Goal: Transaction & Acquisition: Purchase product/service

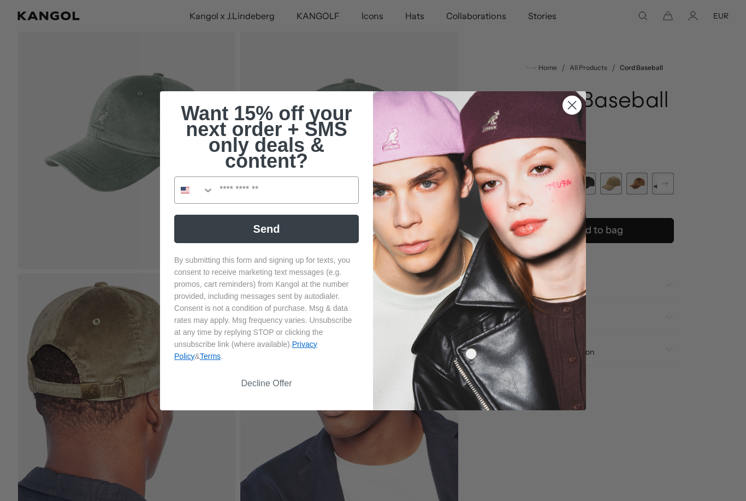
click at [575, 114] on circle "Close dialog" at bounding box center [572, 105] width 18 height 18
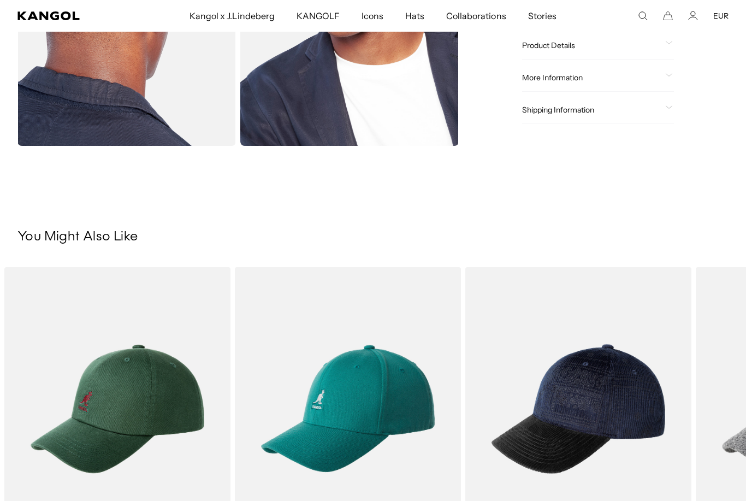
scroll to position [467, 0]
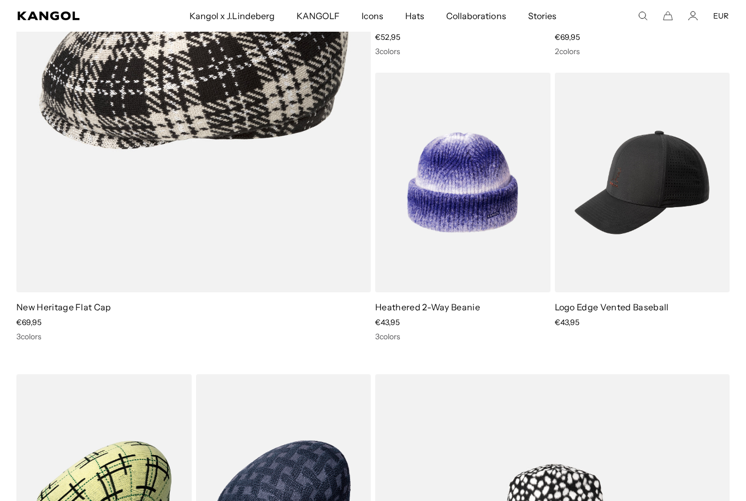
click at [0, 0] on img at bounding box center [0, 0] width 0 height 0
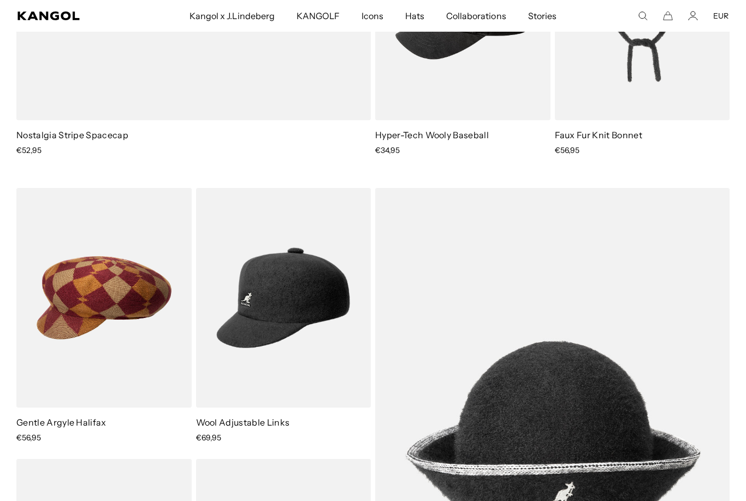
scroll to position [2240, 0]
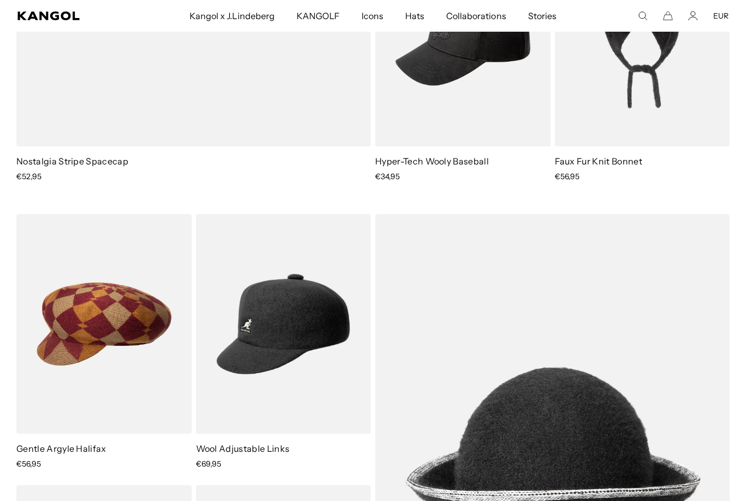
click at [0, 0] on img at bounding box center [0, 0] width 0 height 0
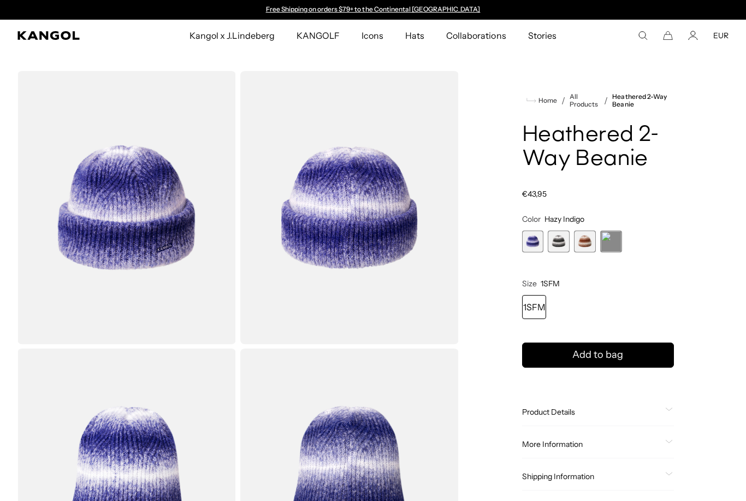
click at [561, 243] on span "2 of 4" at bounding box center [559, 241] width 22 height 22
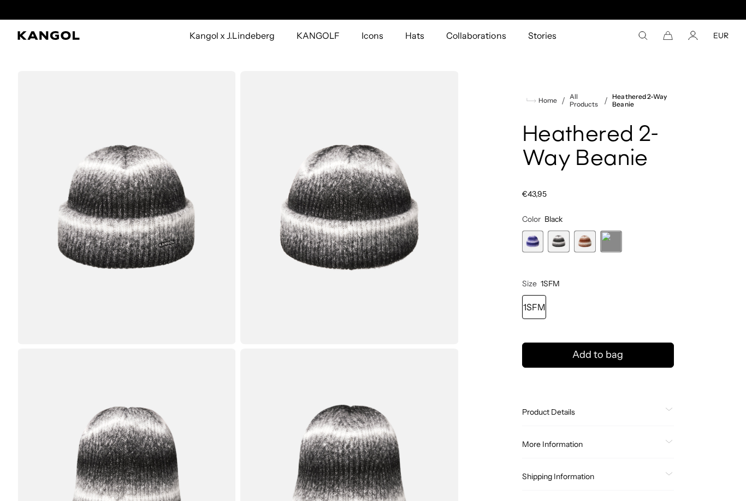
scroll to position [0, 225]
click at [588, 251] on span "3 of 4" at bounding box center [585, 241] width 22 height 22
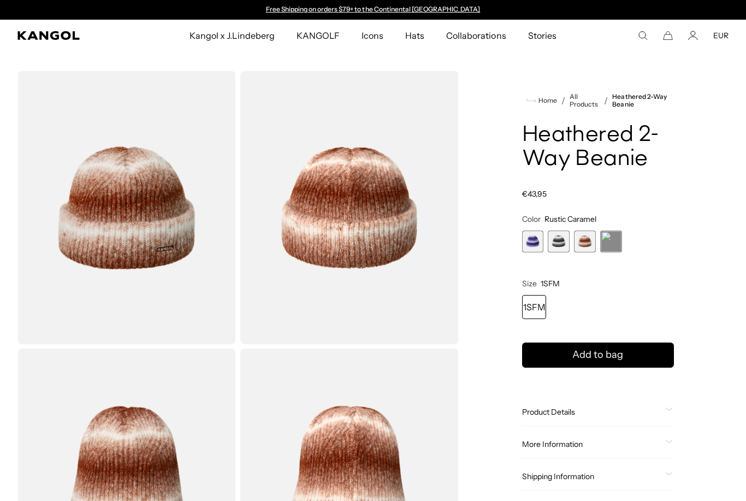
click at [612, 241] on span "4 of 4" at bounding box center [611, 241] width 22 height 22
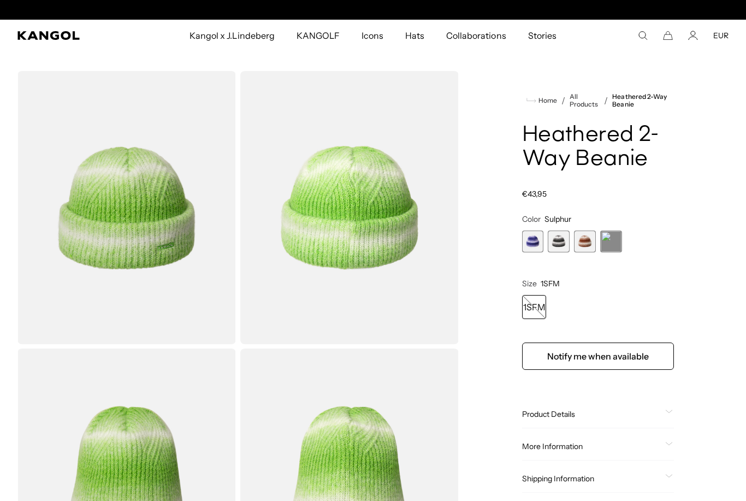
scroll to position [0, 225]
click at [575, 252] on div "Rustic Caramel Variant sold out or unavailable" at bounding box center [585, 241] width 22 height 22
click at [561, 246] on span "2 of 4" at bounding box center [559, 241] width 22 height 22
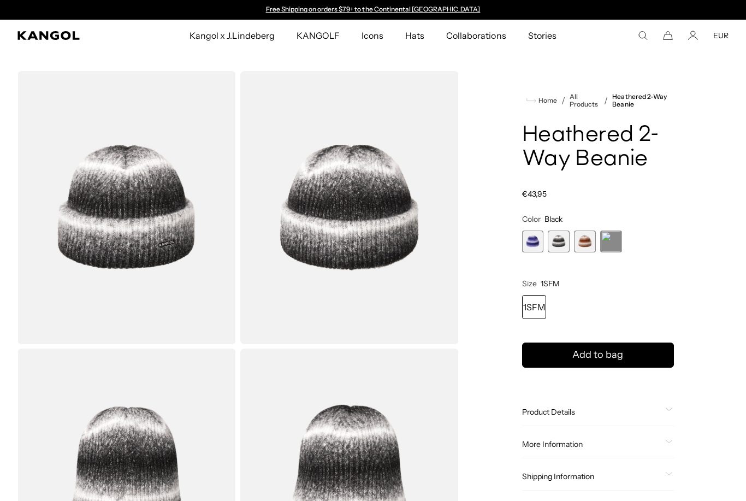
click at [542, 246] on span "1 of 4" at bounding box center [533, 241] width 22 height 22
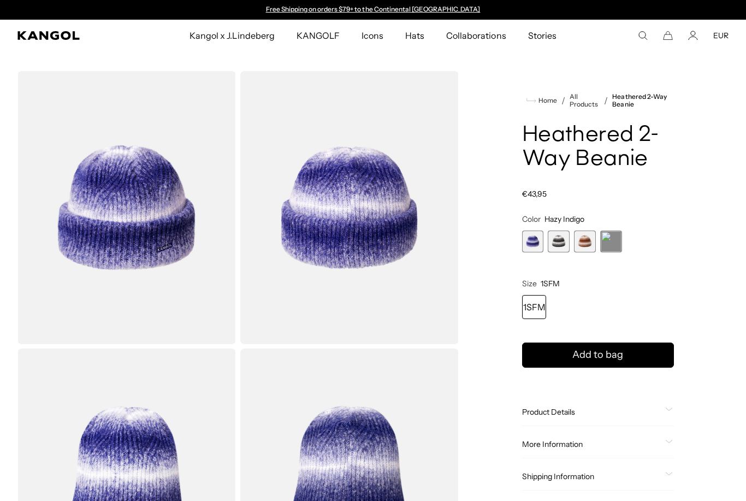
click at [559, 247] on span "2 of 4" at bounding box center [559, 241] width 22 height 22
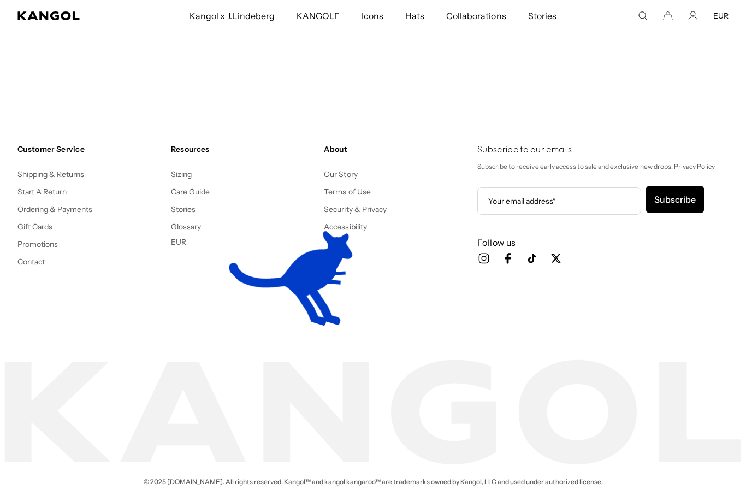
scroll to position [1801, 0]
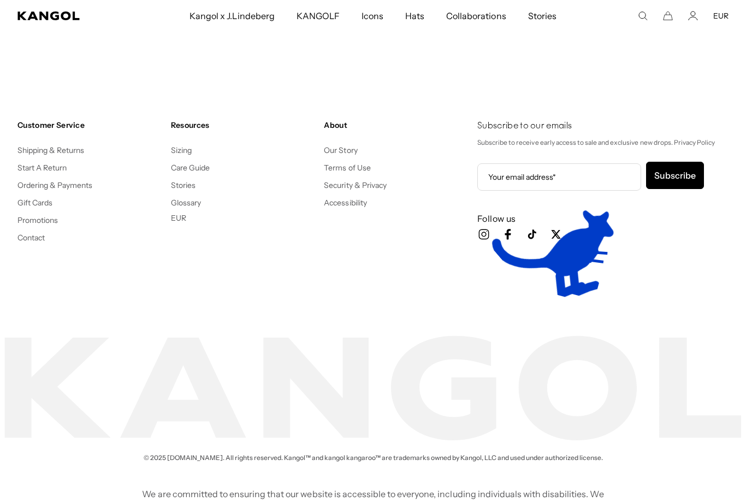
click at [6, 500] on div "We are committed to ensuring that our website is accessible to everyone, includ…" at bounding box center [373, 504] width 746 height 64
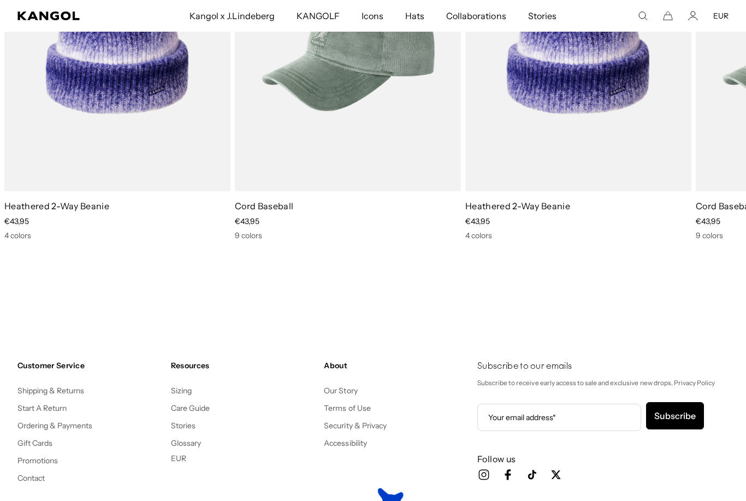
scroll to position [0, 225]
